Goal: Information Seeking & Learning: Learn about a topic

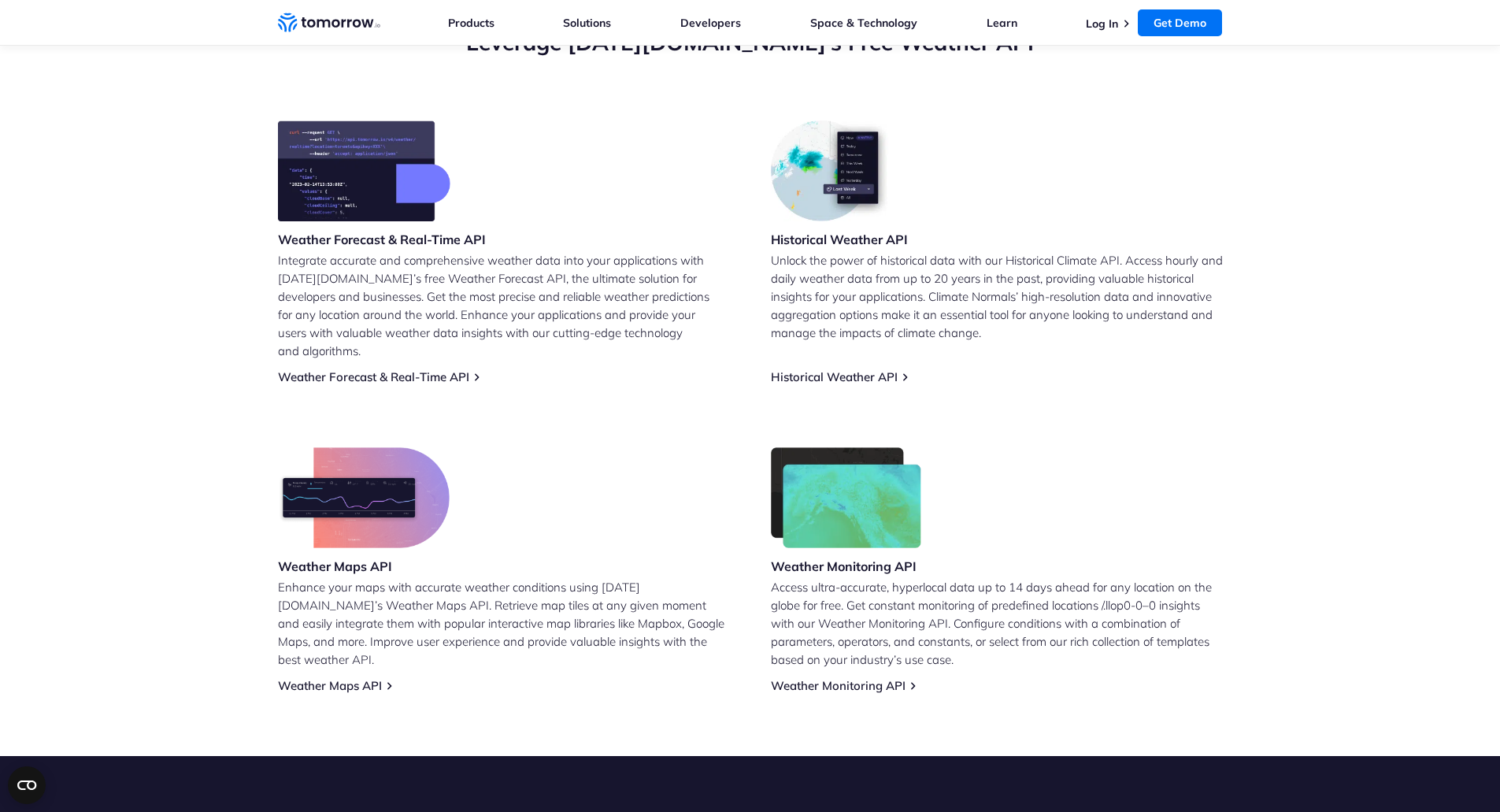
scroll to position [630, 0]
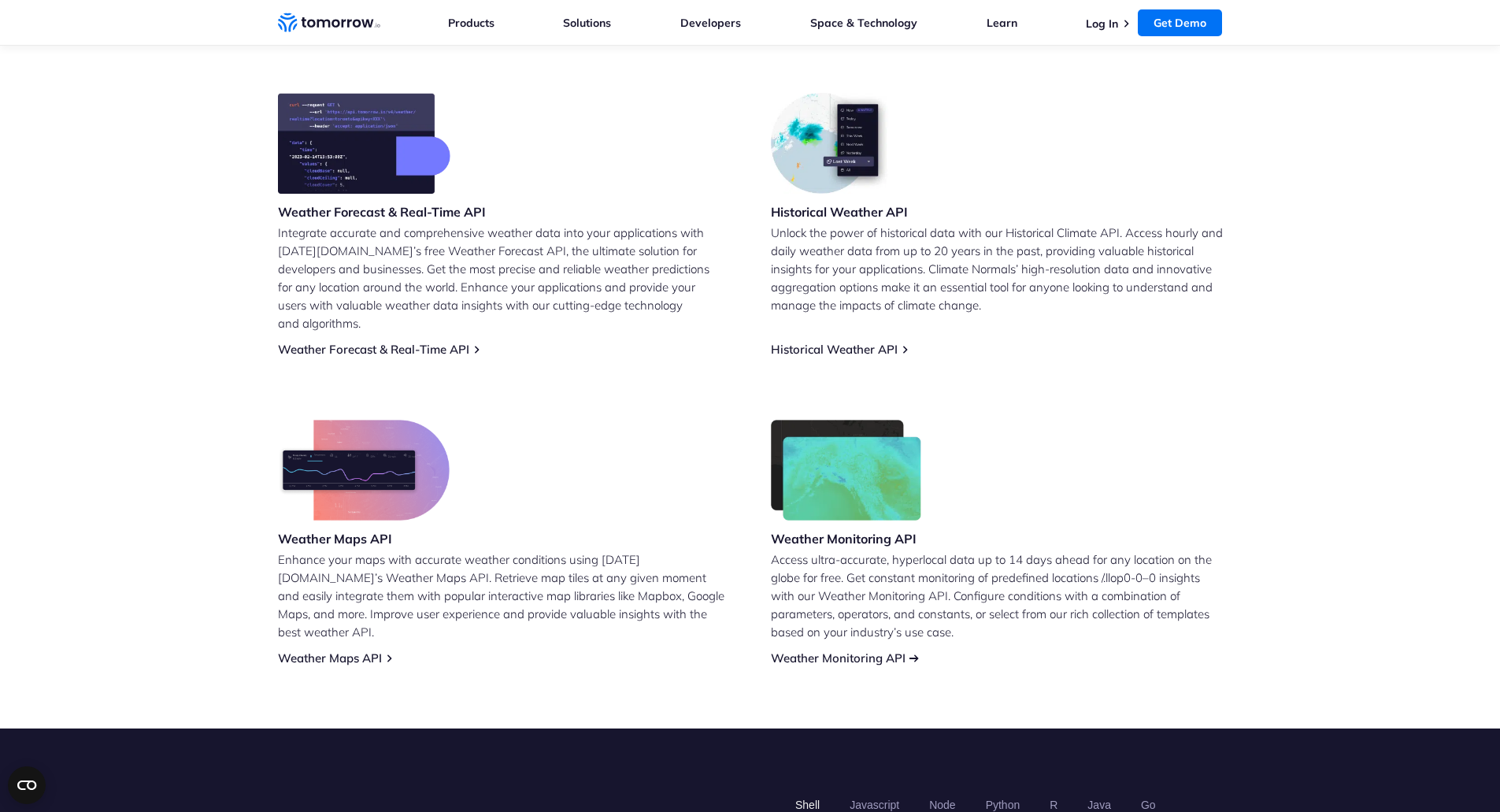
click at [849, 650] on link "Weather Monitoring API" at bounding box center [838, 657] width 135 height 15
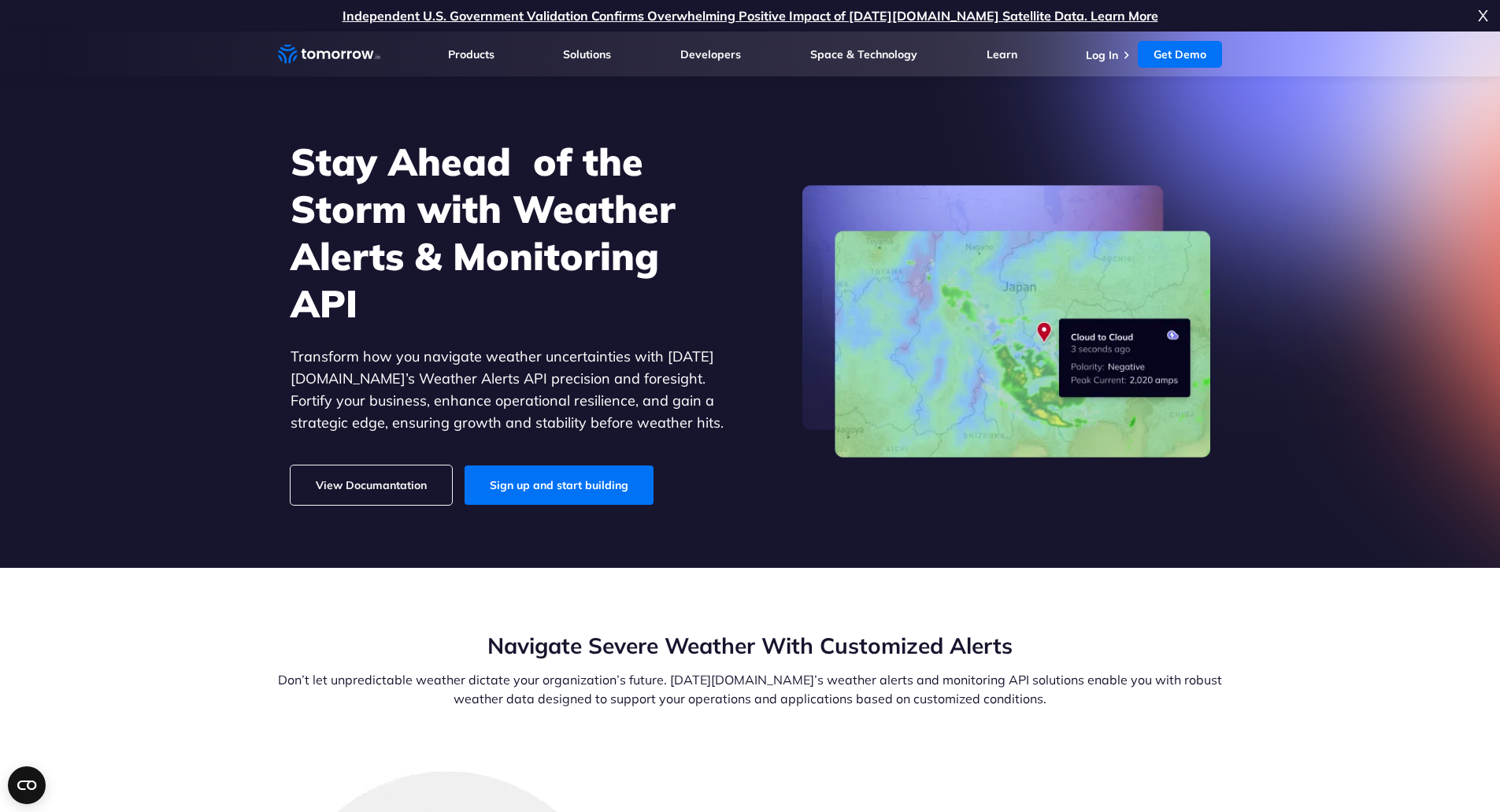
click at [399, 478] on link "View Documantation" at bounding box center [371, 484] width 162 height 39
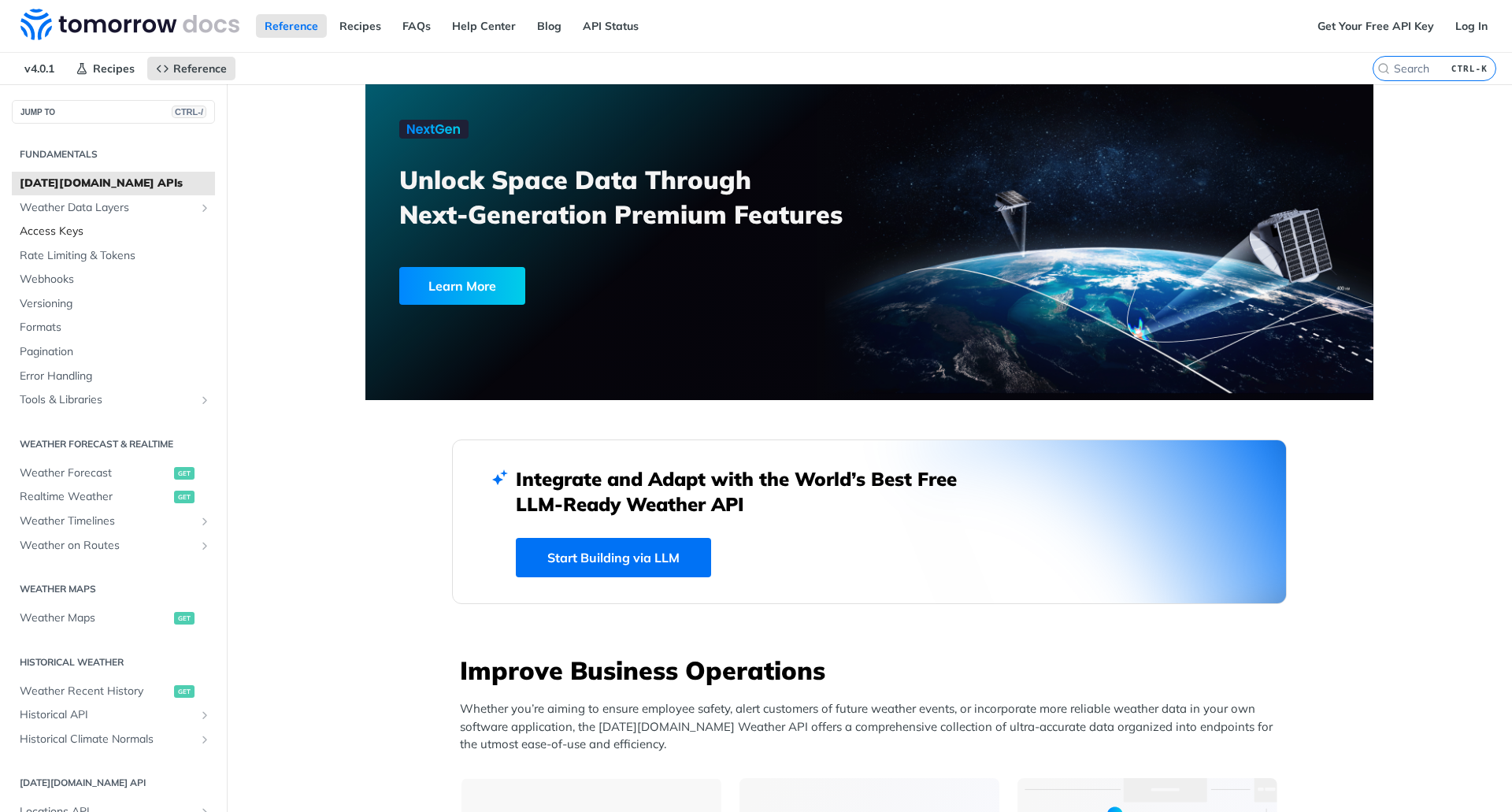
click at [62, 227] on span "Access Keys" at bounding box center [115, 232] width 192 height 16
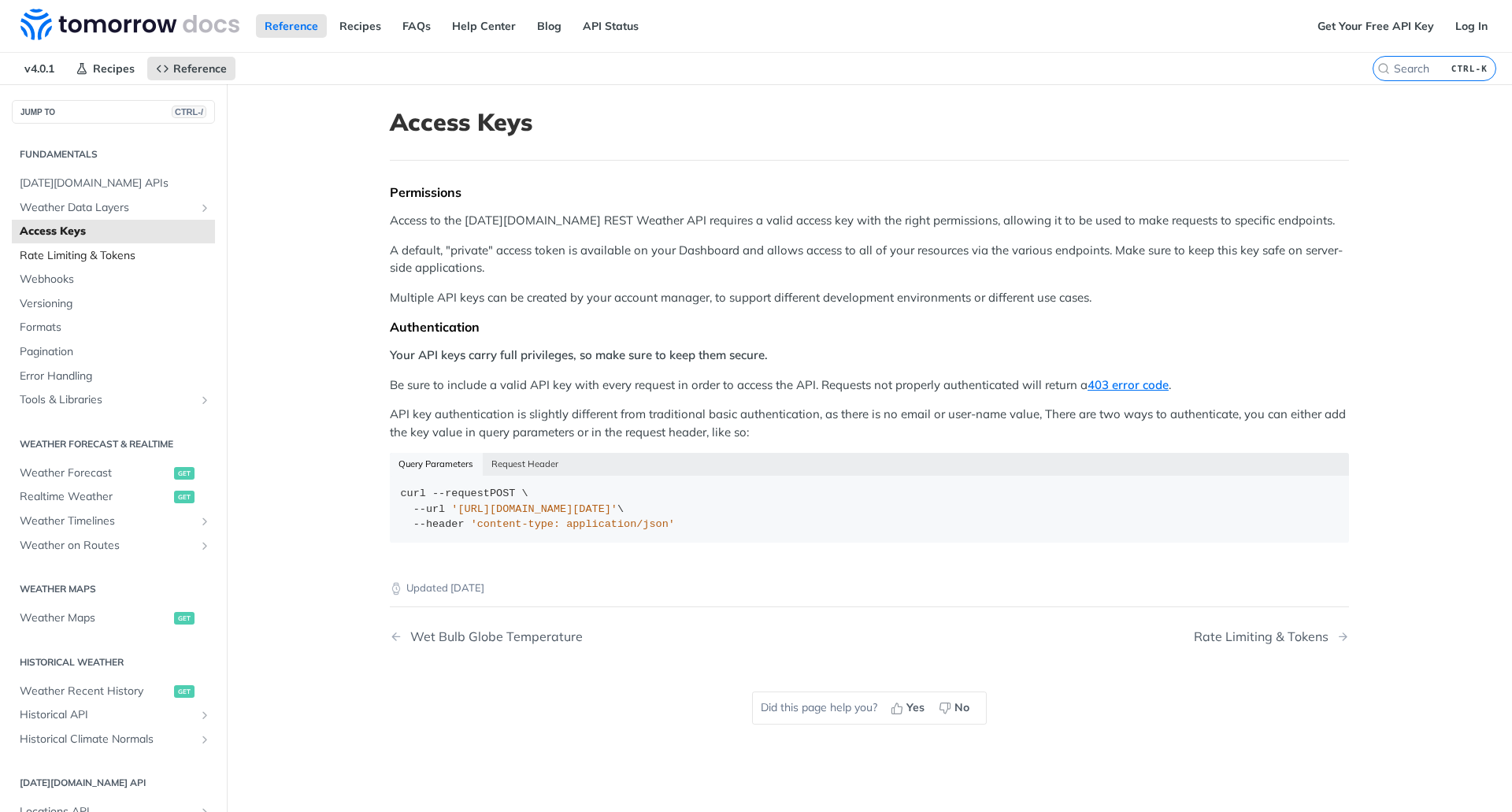
click at [61, 257] on span "Rate Limiting & Tokens" at bounding box center [115, 256] width 192 height 16
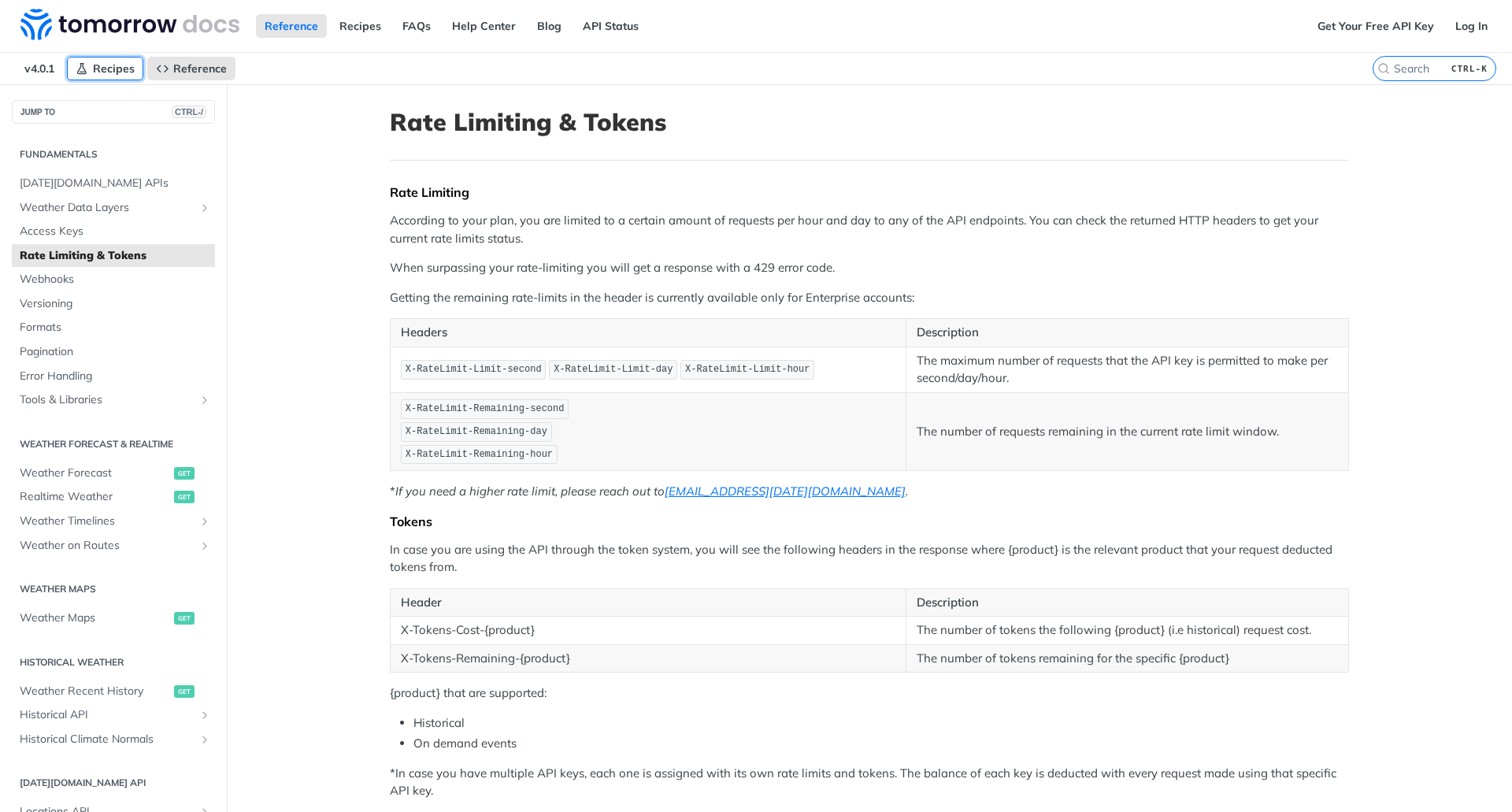
click at [122, 75] on span "Recipes" at bounding box center [114, 68] width 42 height 14
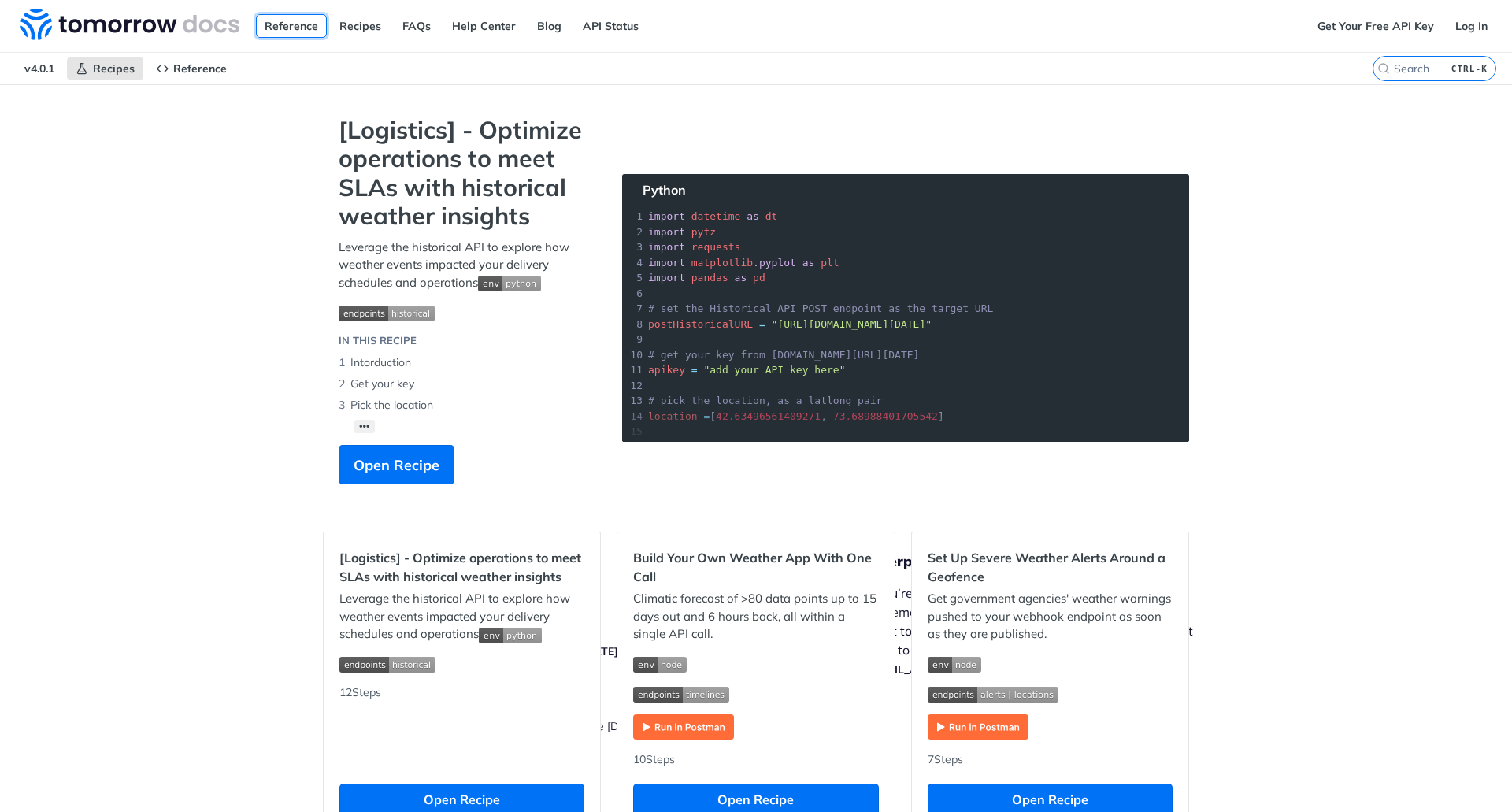
click at [300, 20] on link "Reference" at bounding box center [291, 25] width 71 height 24
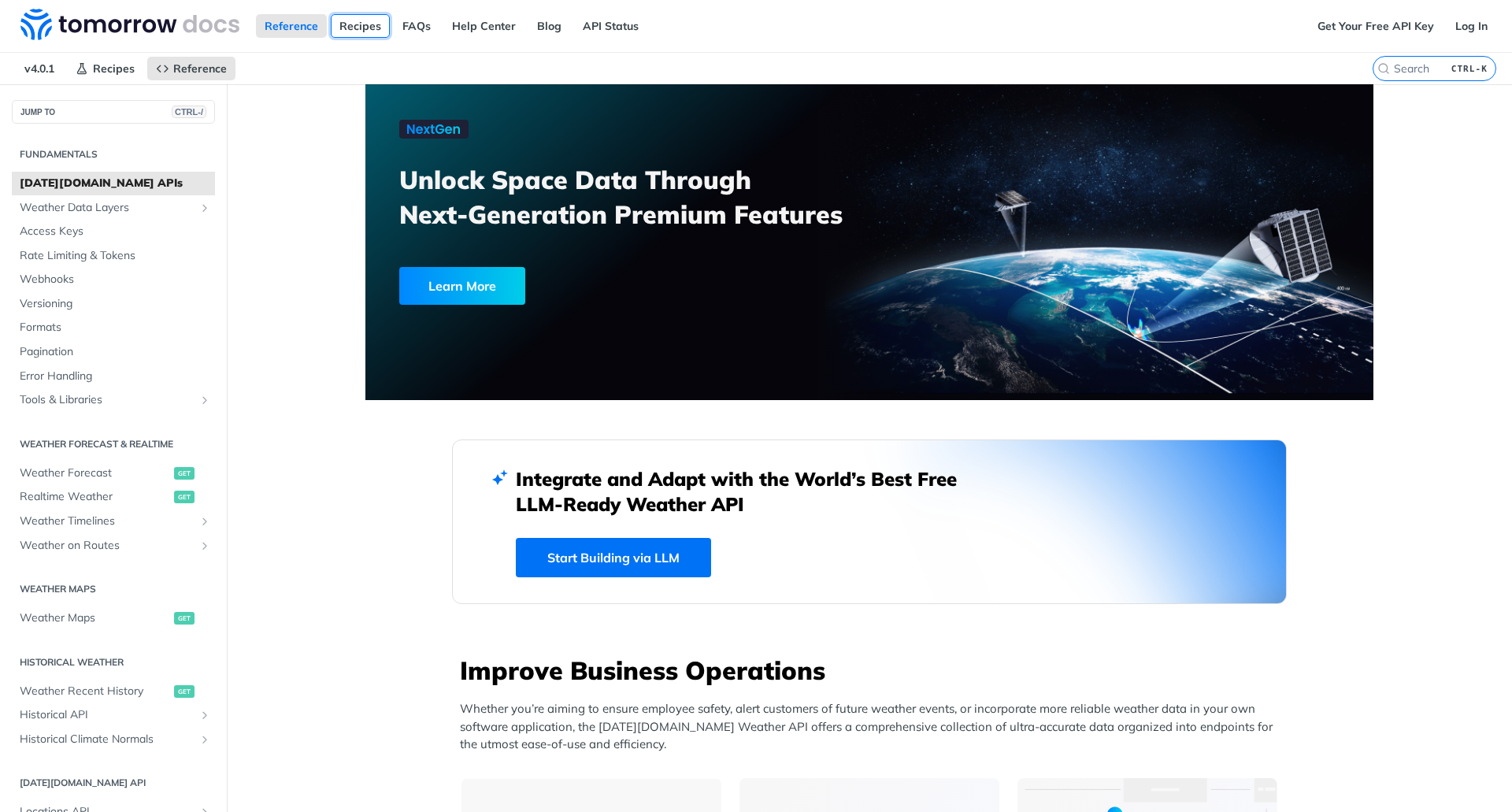
click at [374, 20] on link "Recipes" at bounding box center [360, 25] width 59 height 24
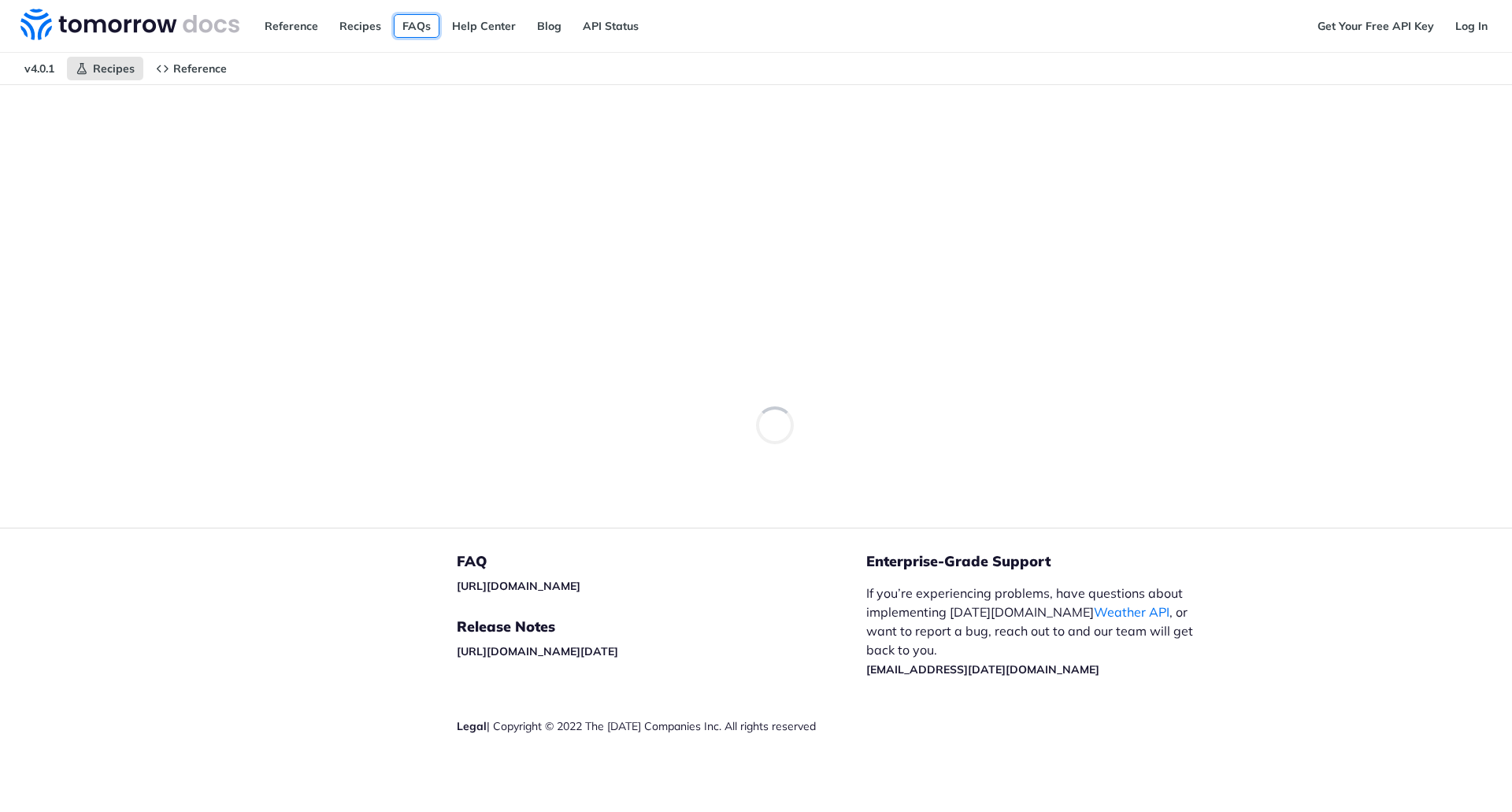
click at [414, 20] on link "FAQs" at bounding box center [416, 25] width 45 height 24
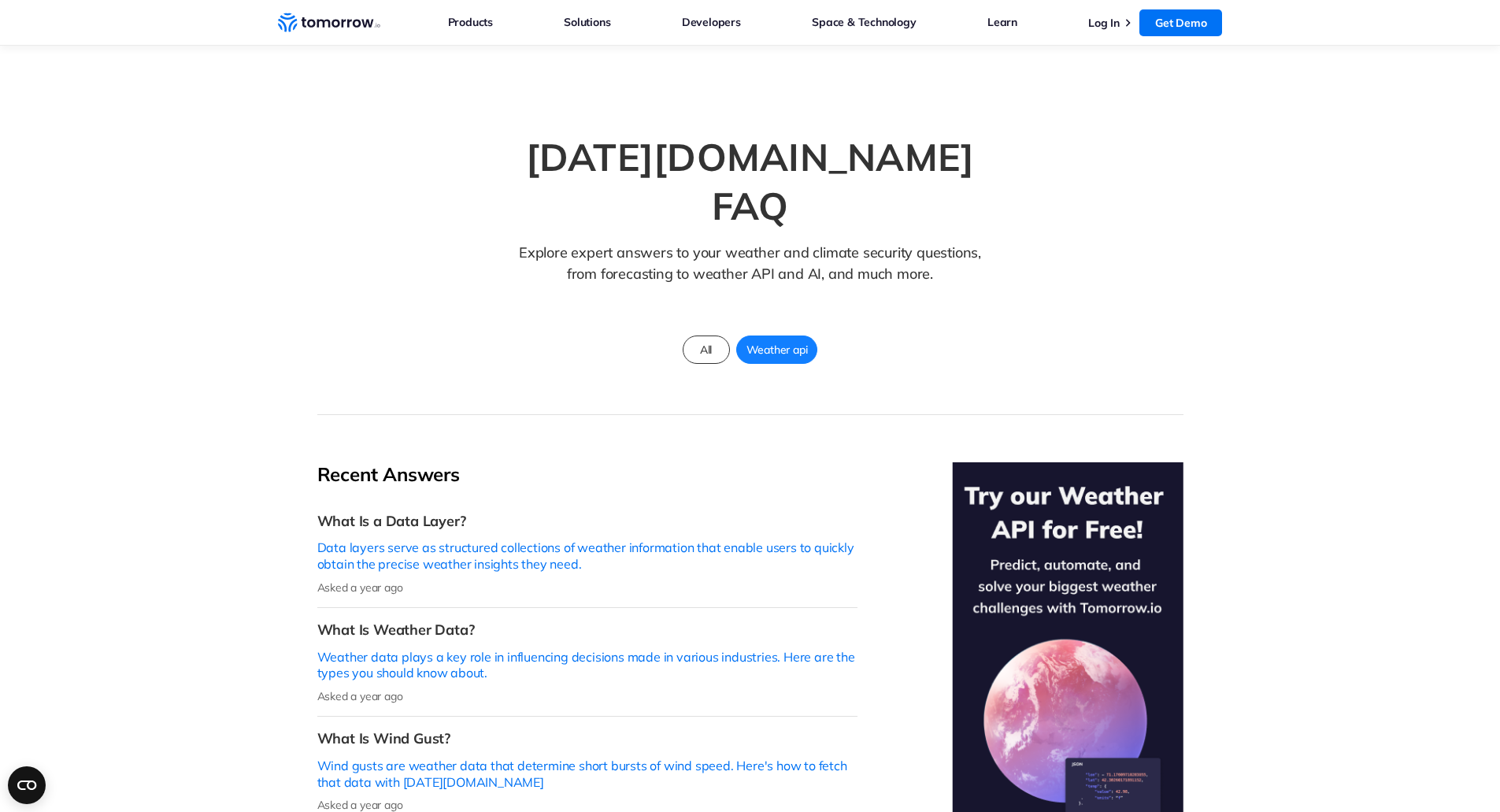
click at [1133, 24] on li "Log In" at bounding box center [1112, 23] width 47 height 21
click at [1113, 22] on link "Log In" at bounding box center [1104, 23] width 31 height 14
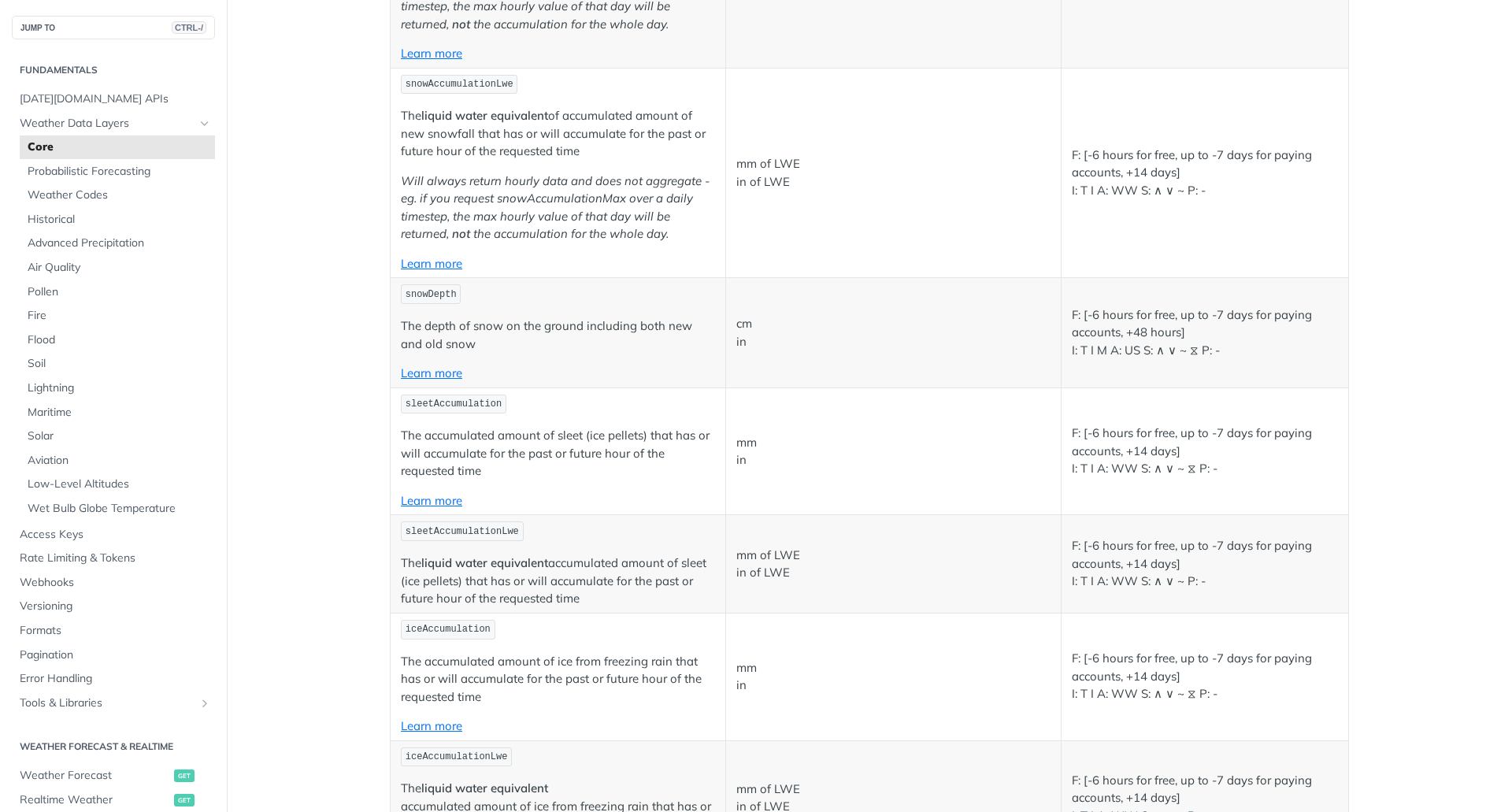
scroll to position [4881, 0]
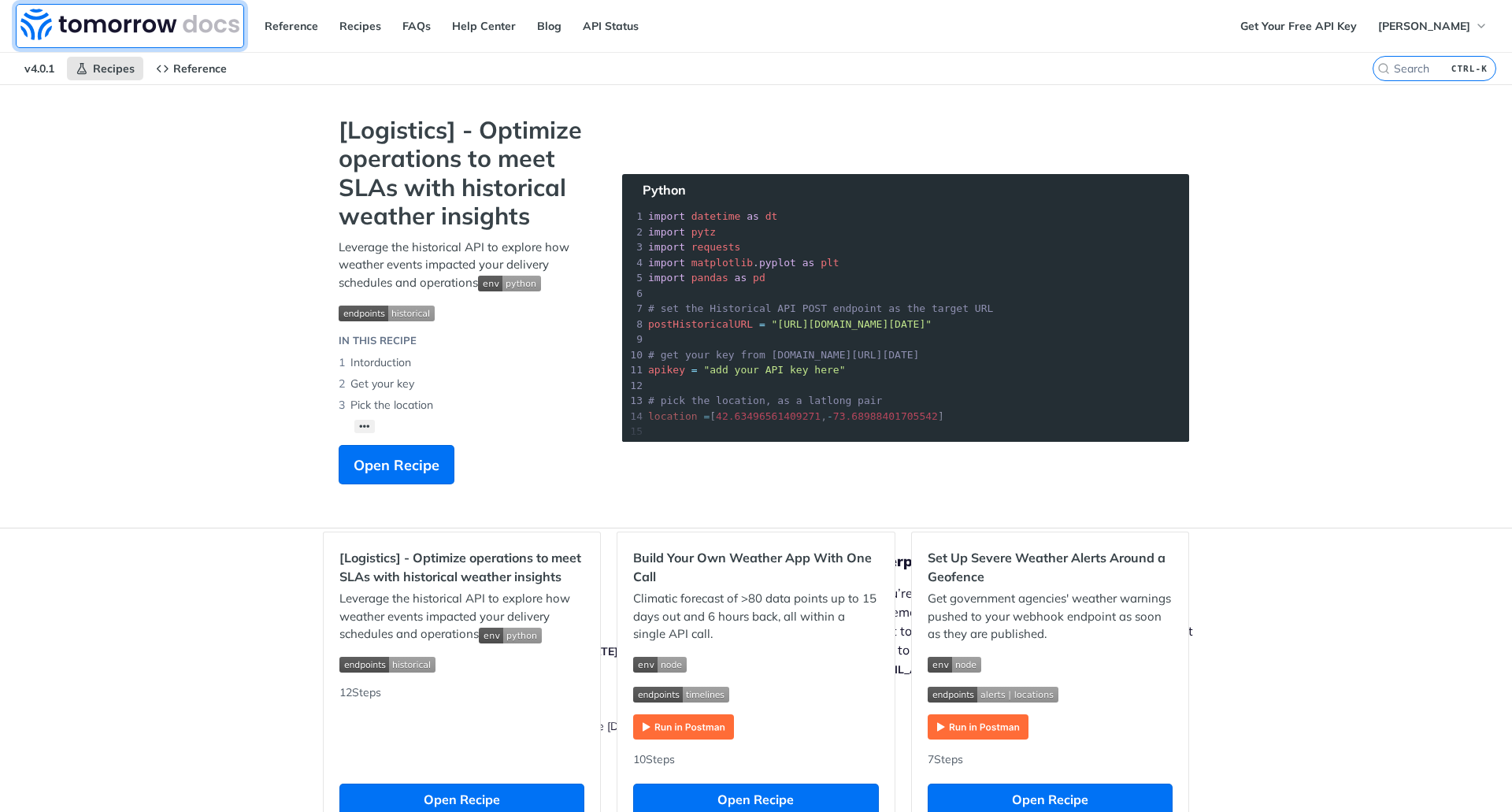
click at [52, 34] on img at bounding box center [129, 24] width 219 height 31
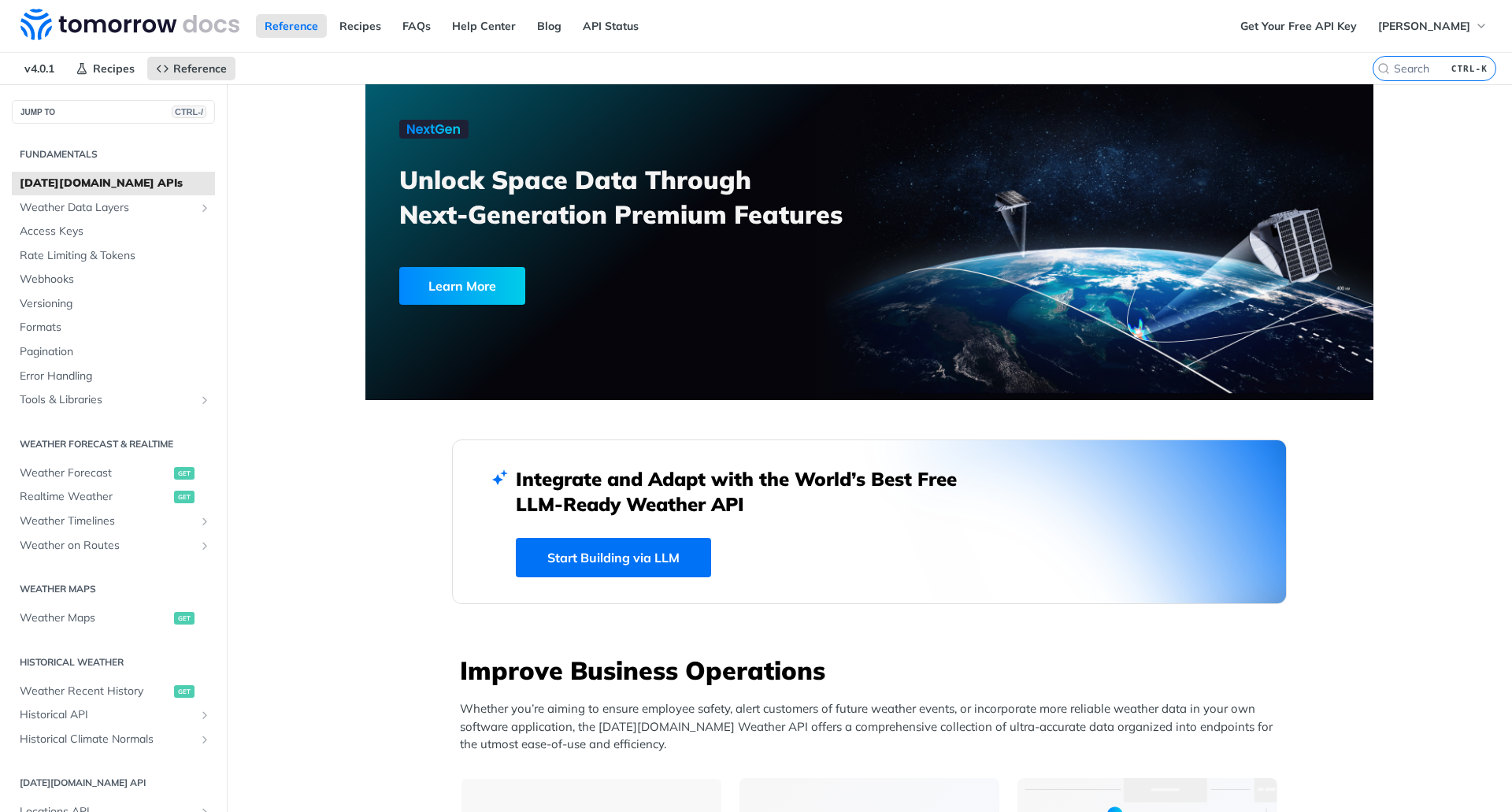
click at [64, 185] on span "[DATE][DOMAIN_NAME] APIs" at bounding box center [115, 184] width 192 height 16
